Goal: Transaction & Acquisition: Purchase product/service

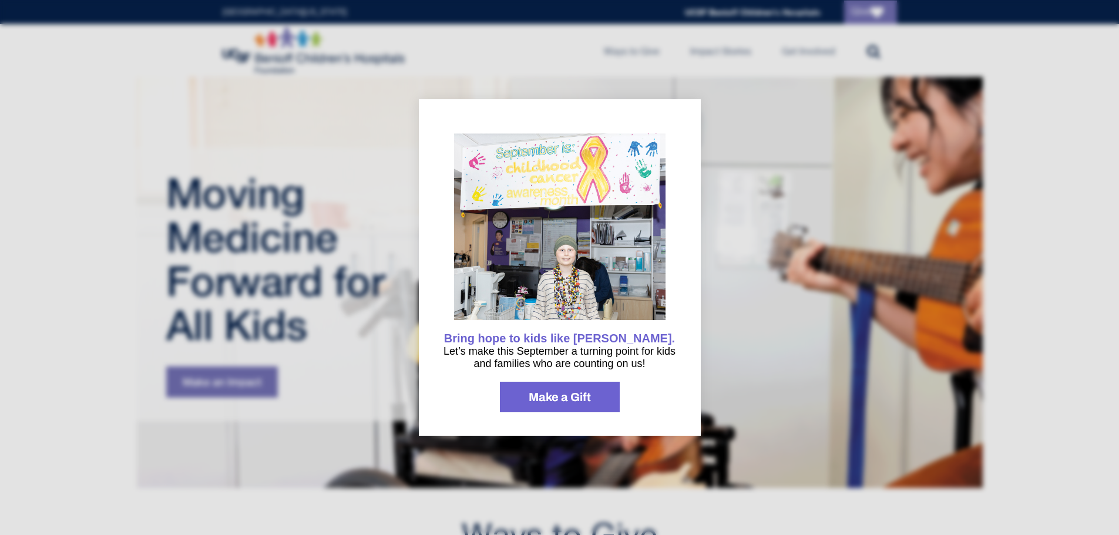
click at [629, 51] on div at bounding box center [559, 267] width 1119 height 535
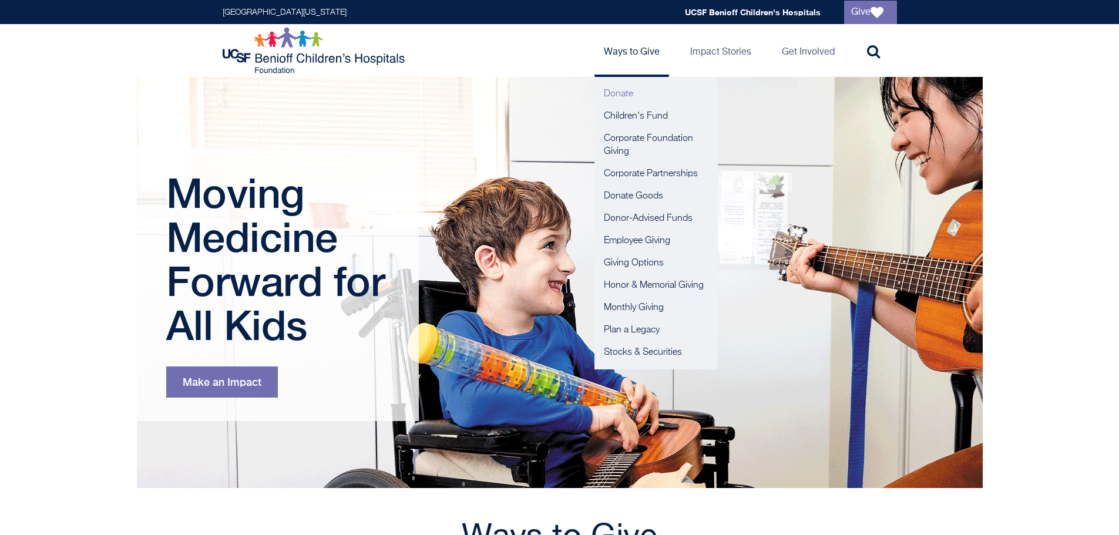
click at [614, 99] on link "Donate" at bounding box center [655, 94] width 123 height 22
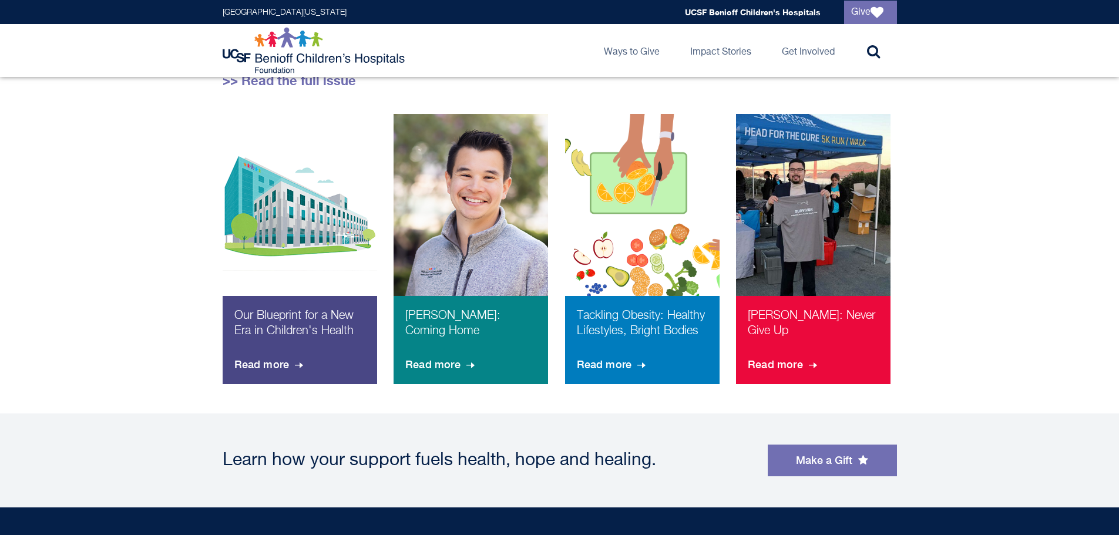
scroll to position [695, 0]
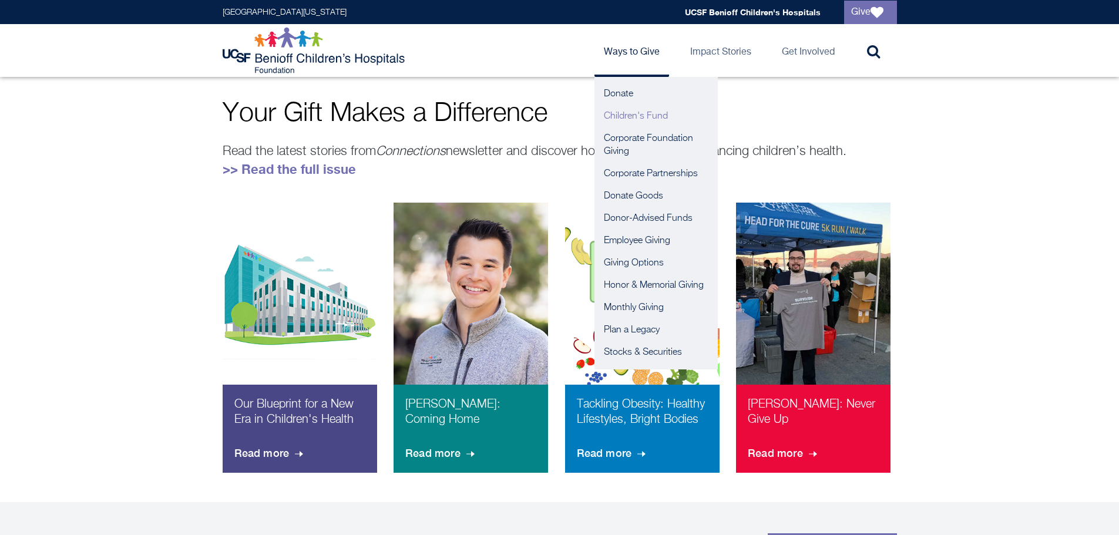
click at [637, 109] on link "Children's Fund" at bounding box center [655, 116] width 123 height 22
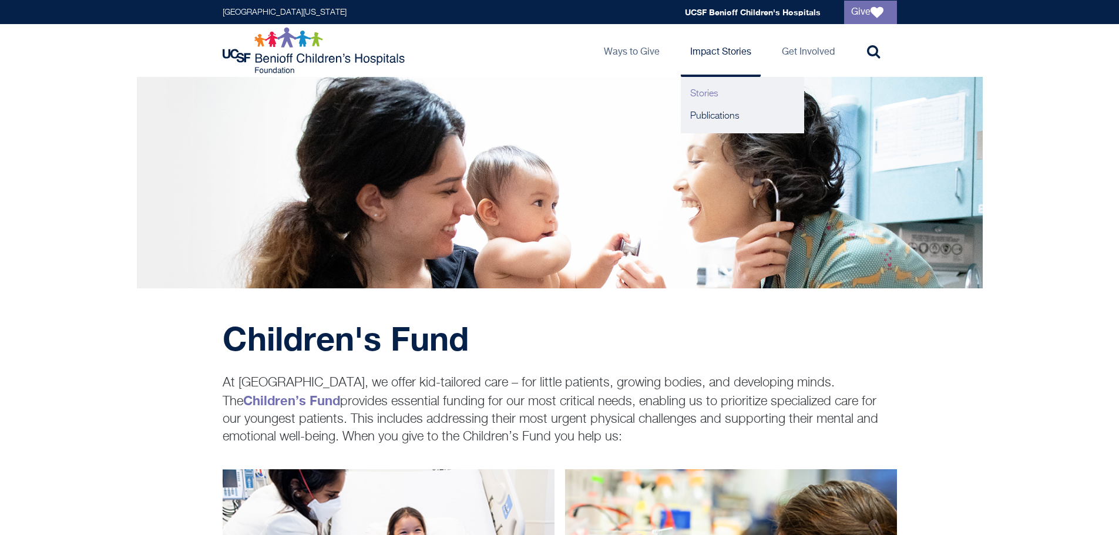
click at [709, 93] on link "Stories" at bounding box center [742, 94] width 123 height 22
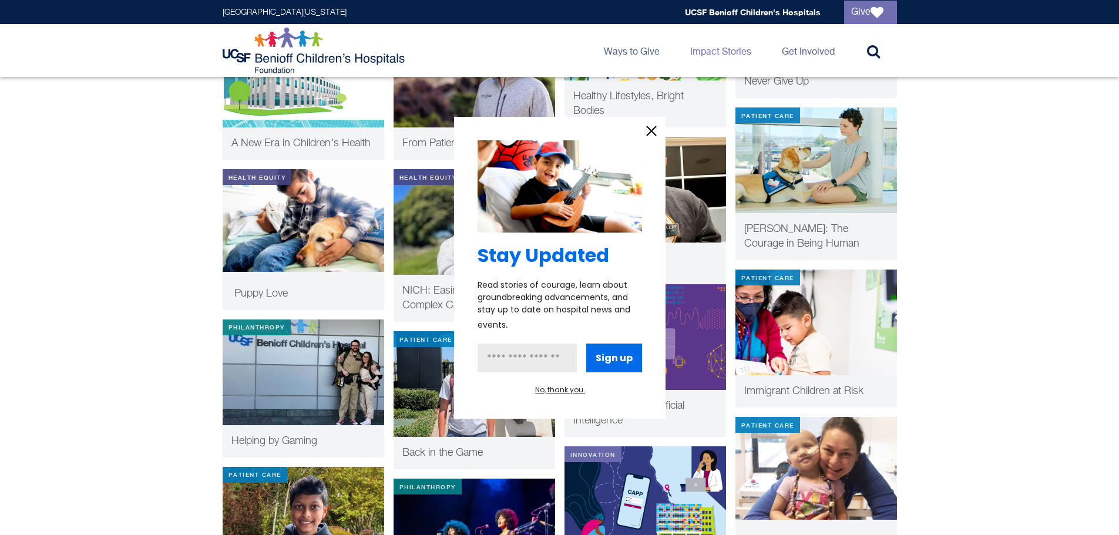
scroll to position [294, 0]
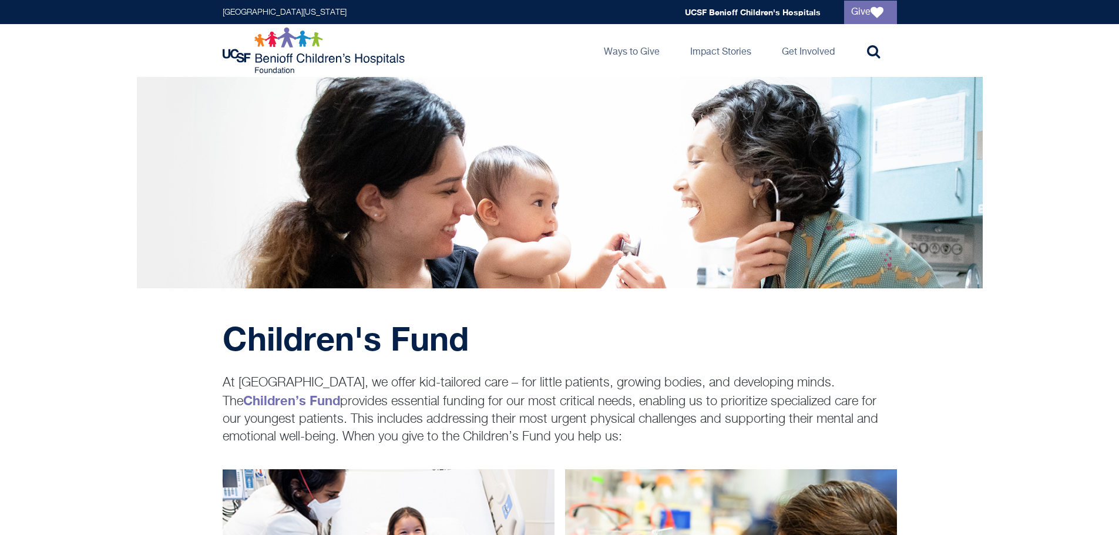
drag, startPoint x: 224, startPoint y: 378, endPoint x: 746, endPoint y: 429, distance: 524.5
click at [745, 429] on p "At UCSF Benioff Children’s Hospitals, we offer kid-tailored care – for little p…" at bounding box center [560, 410] width 674 height 72
copy p "At UCSF Benioff Children’s Hospitals, we offer kid-tailored care – for little p…"
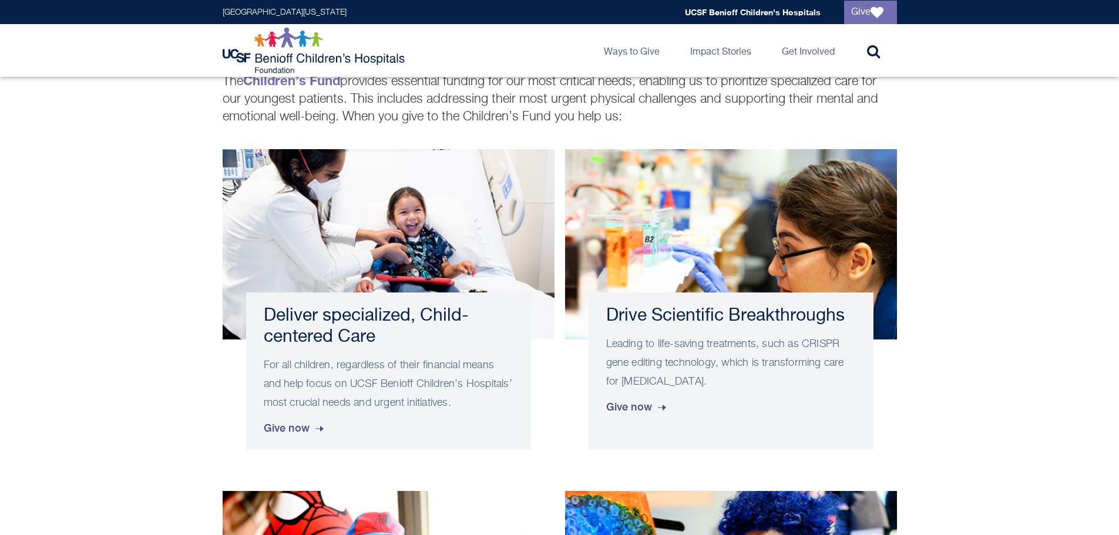
scroll to position [294, 0]
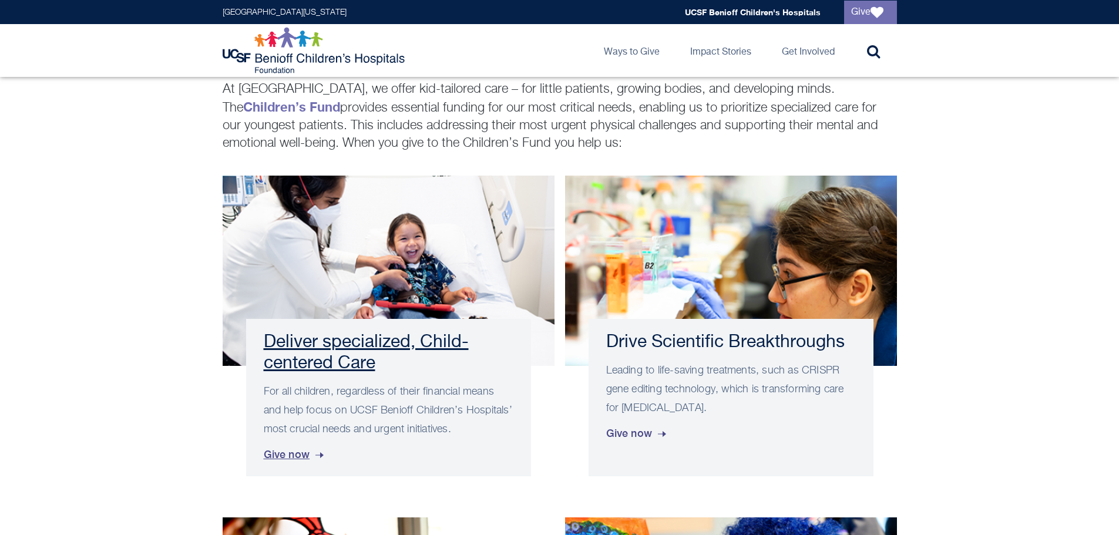
click at [284, 450] on span "Give now" at bounding box center [295, 455] width 63 height 32
